Goal: Information Seeking & Learning: Learn about a topic

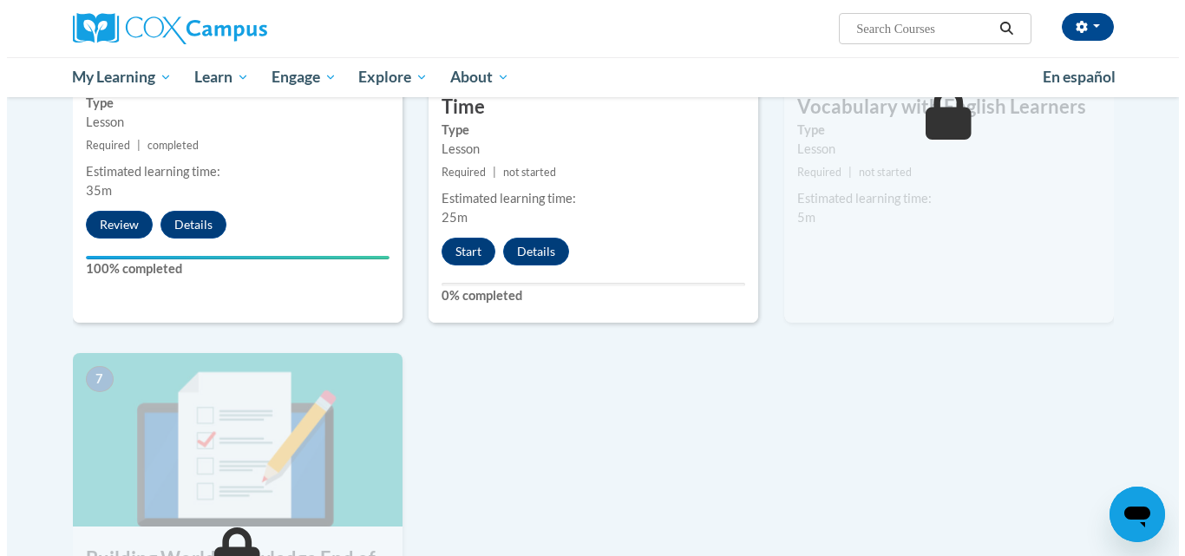
scroll to position [1041, 0]
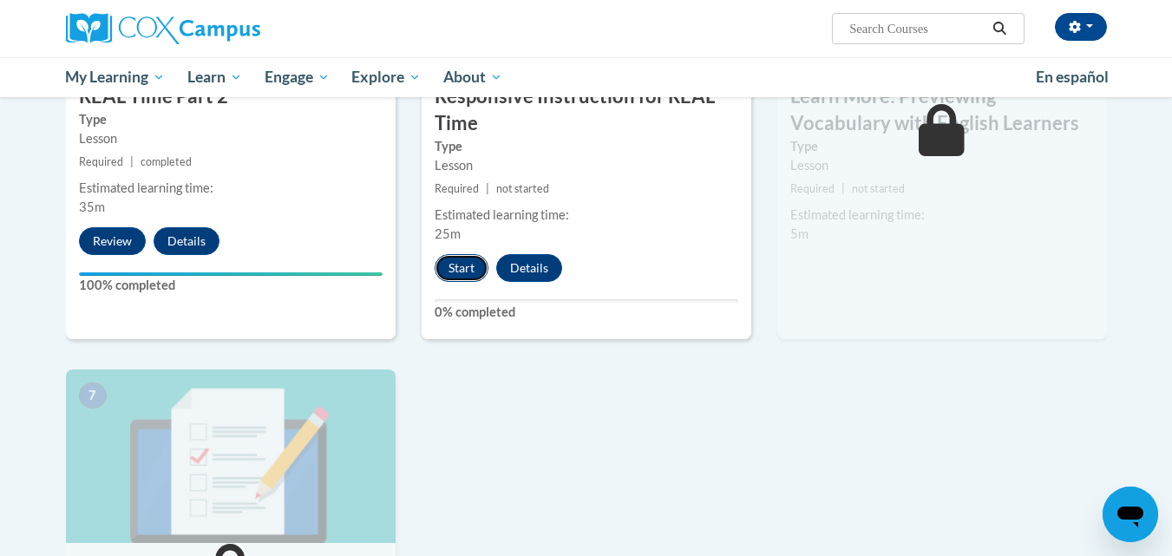
click at [458, 272] on button "Start" at bounding box center [462, 268] width 54 height 28
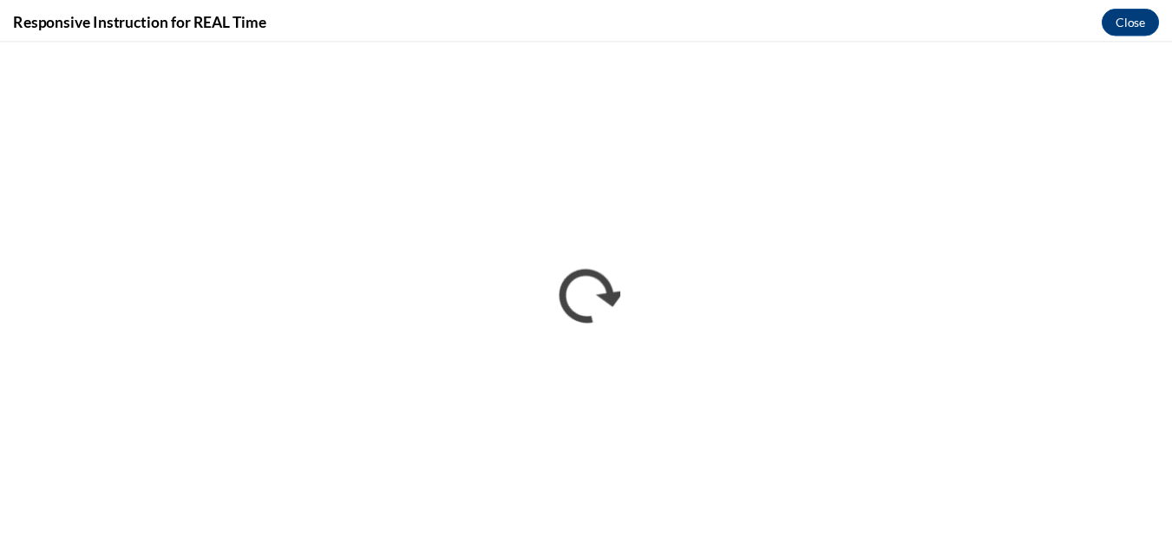
scroll to position [0, 0]
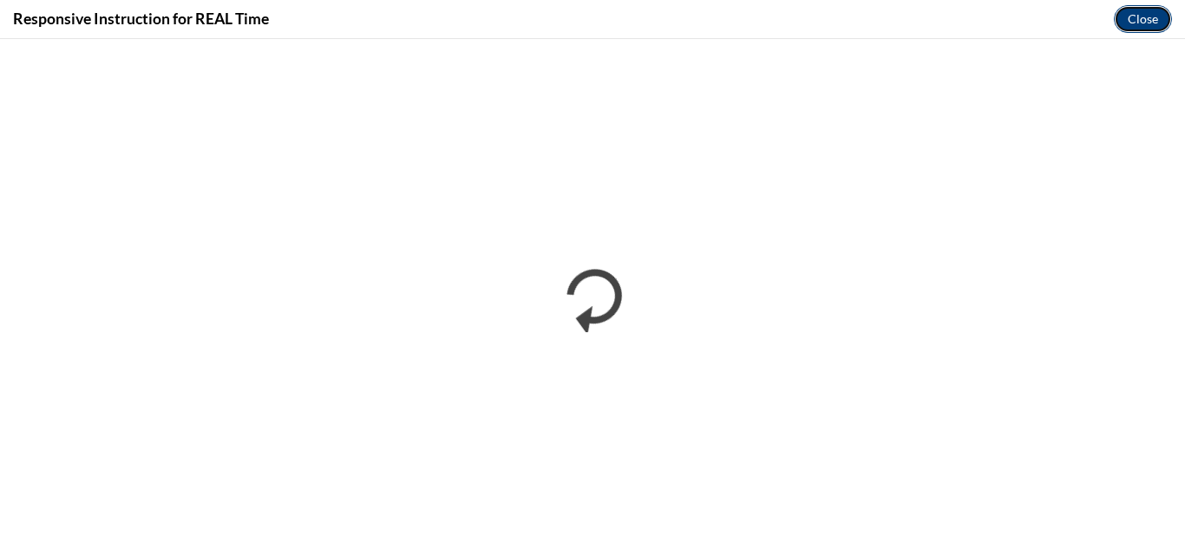
click at [1138, 20] on button "Close" at bounding box center [1143, 19] width 58 height 28
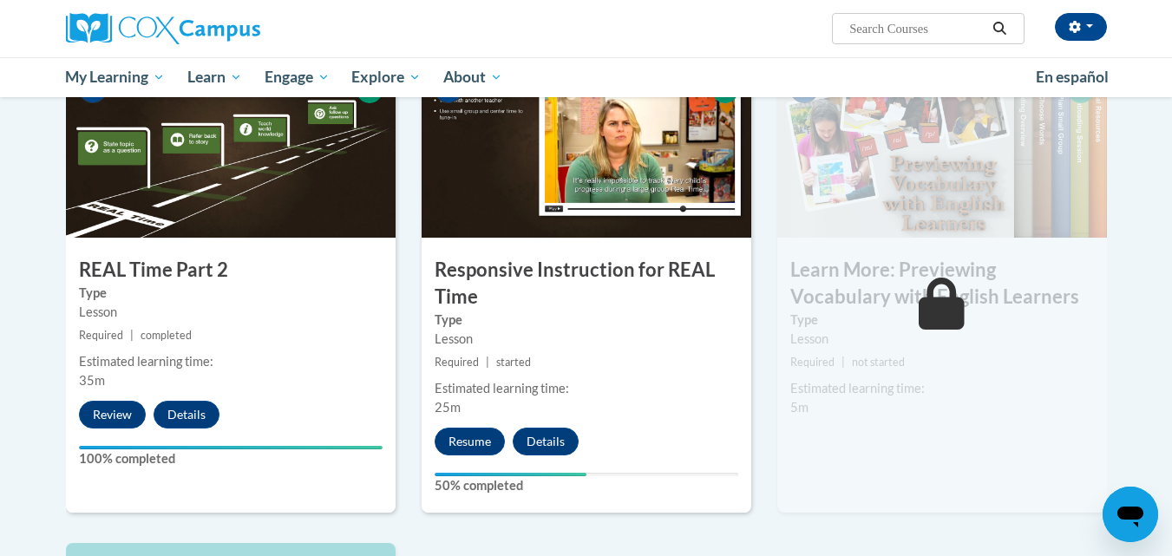
scroll to position [955, 0]
